Goal: Check status

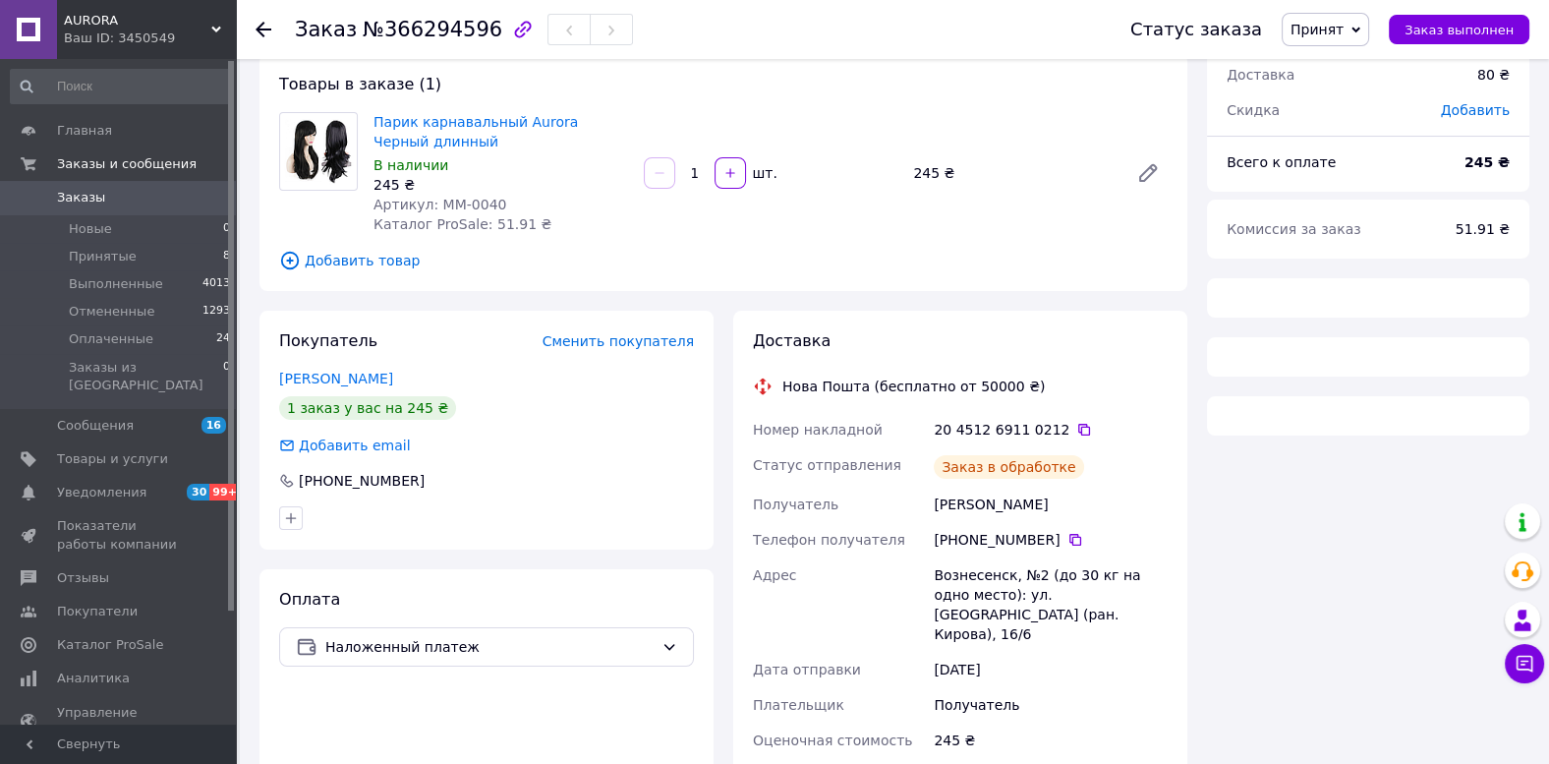
scroll to position [133, 0]
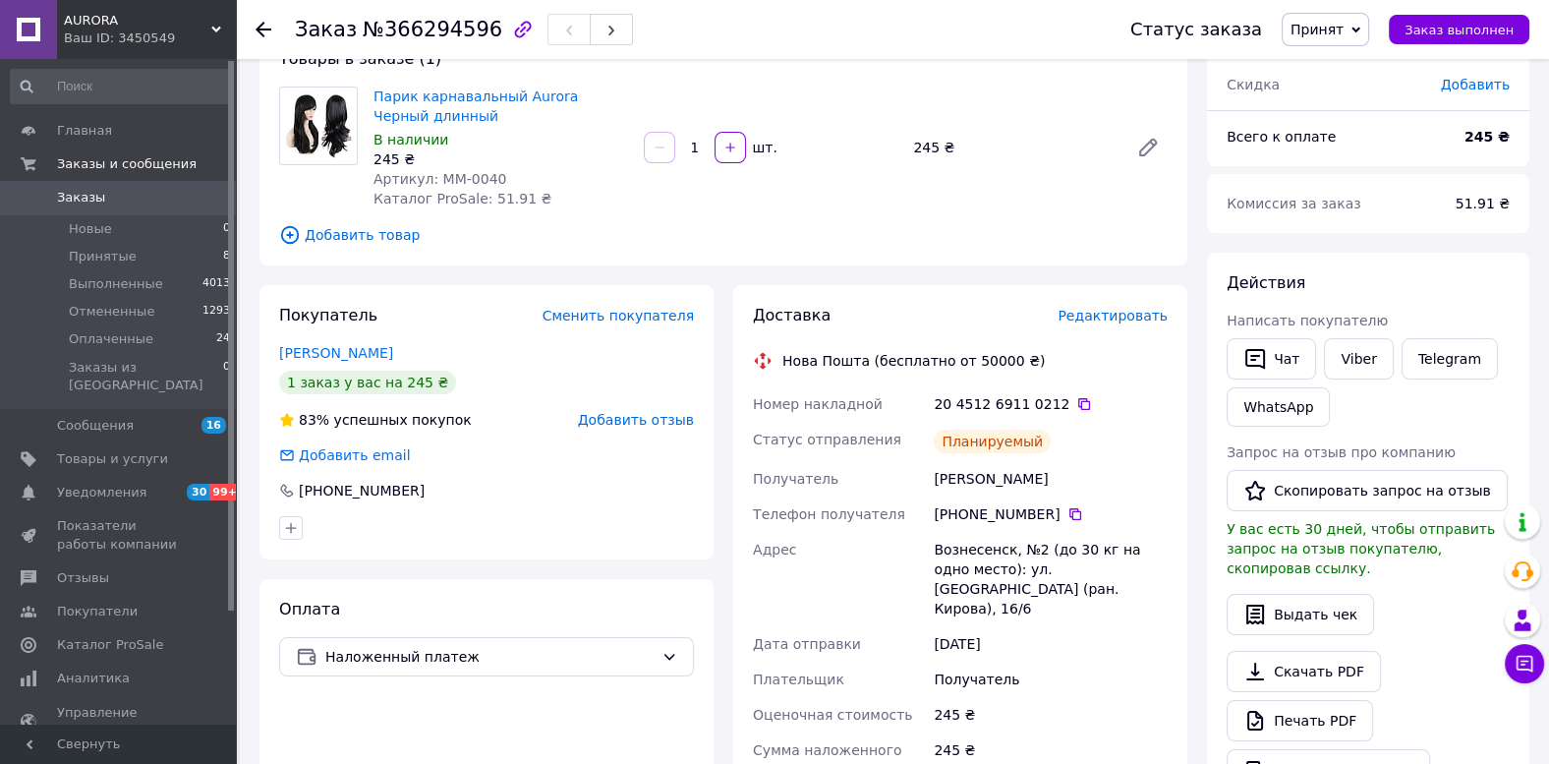
click at [165, 190] on span "Заказы" at bounding box center [119, 198] width 125 height 18
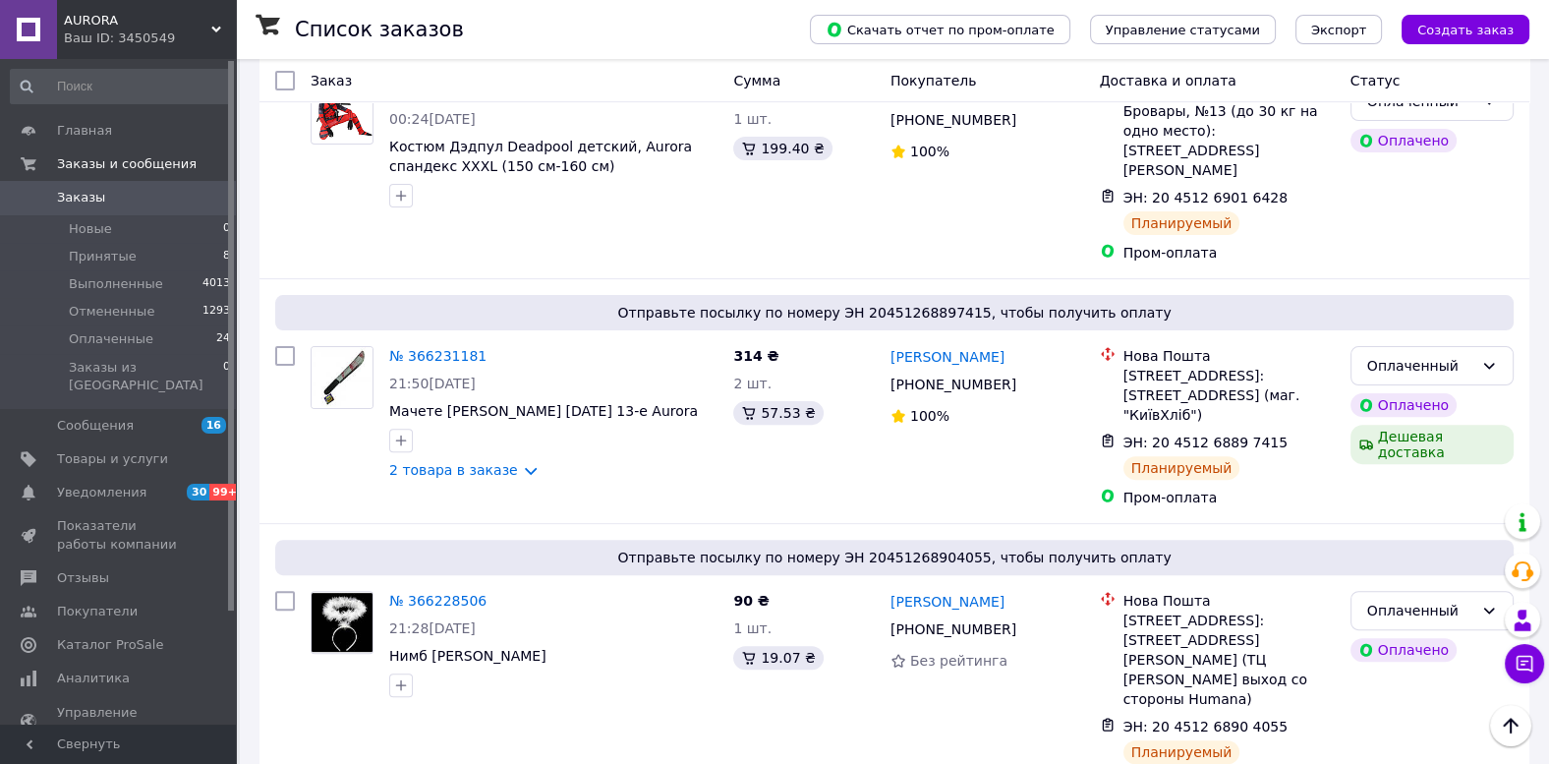
scroll to position [921, 0]
